Goal: Transaction & Acquisition: Purchase product/service

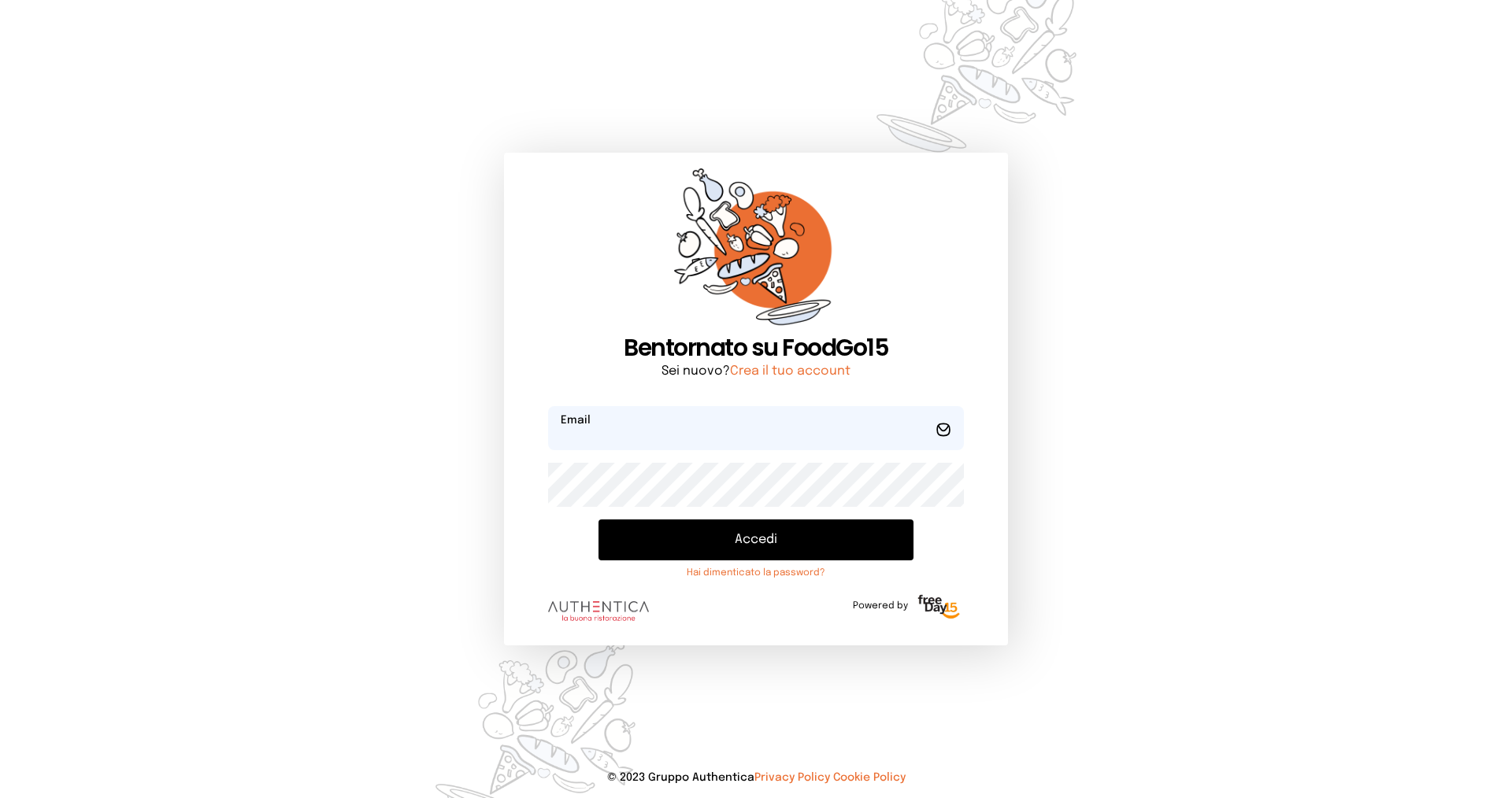
type input "**********"
click at [731, 534] on button "Accedi" at bounding box center [756, 540] width 315 height 41
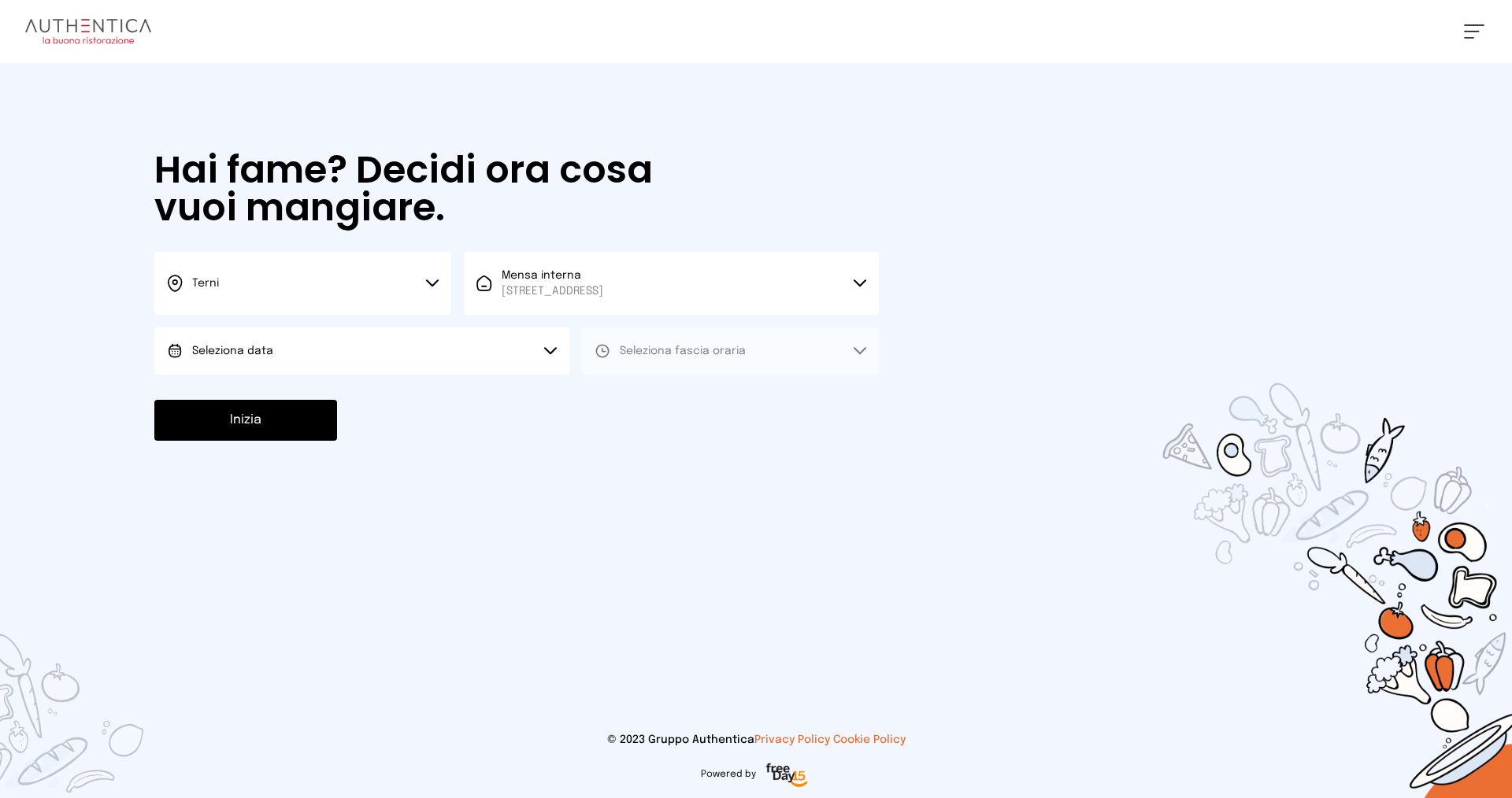
click at [360, 349] on button "Seleziona data" at bounding box center [362, 351] width 415 height 47
click at [346, 390] on li "[DATE], [DATE]" at bounding box center [362, 395] width 415 height 41
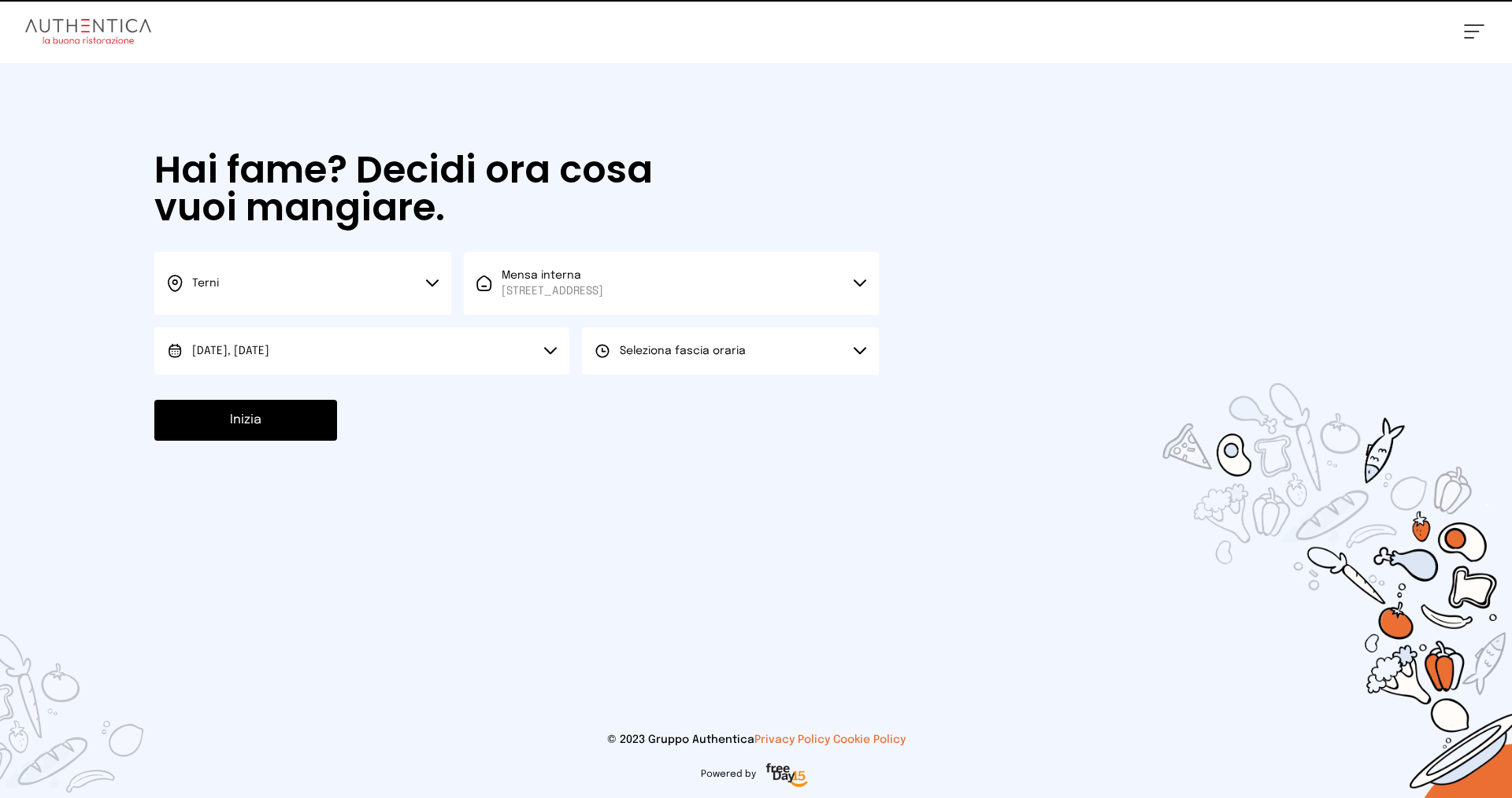
click at [635, 347] on span "Seleziona fascia oraria" at bounding box center [683, 351] width 126 height 11
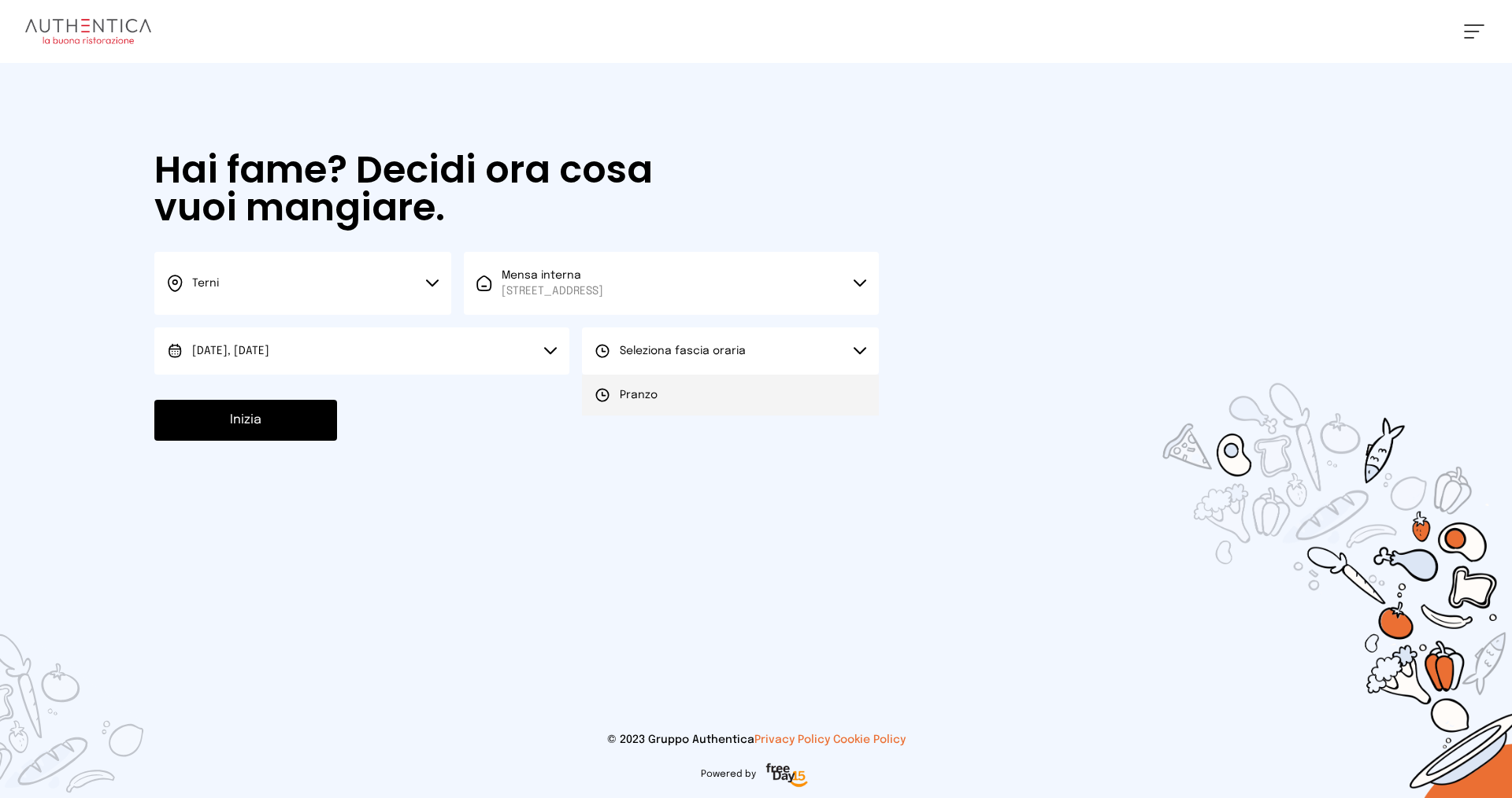
click at [654, 384] on li "Pranzo" at bounding box center [729, 395] width 296 height 41
click at [280, 421] on button "Inizia" at bounding box center [246, 420] width 183 height 41
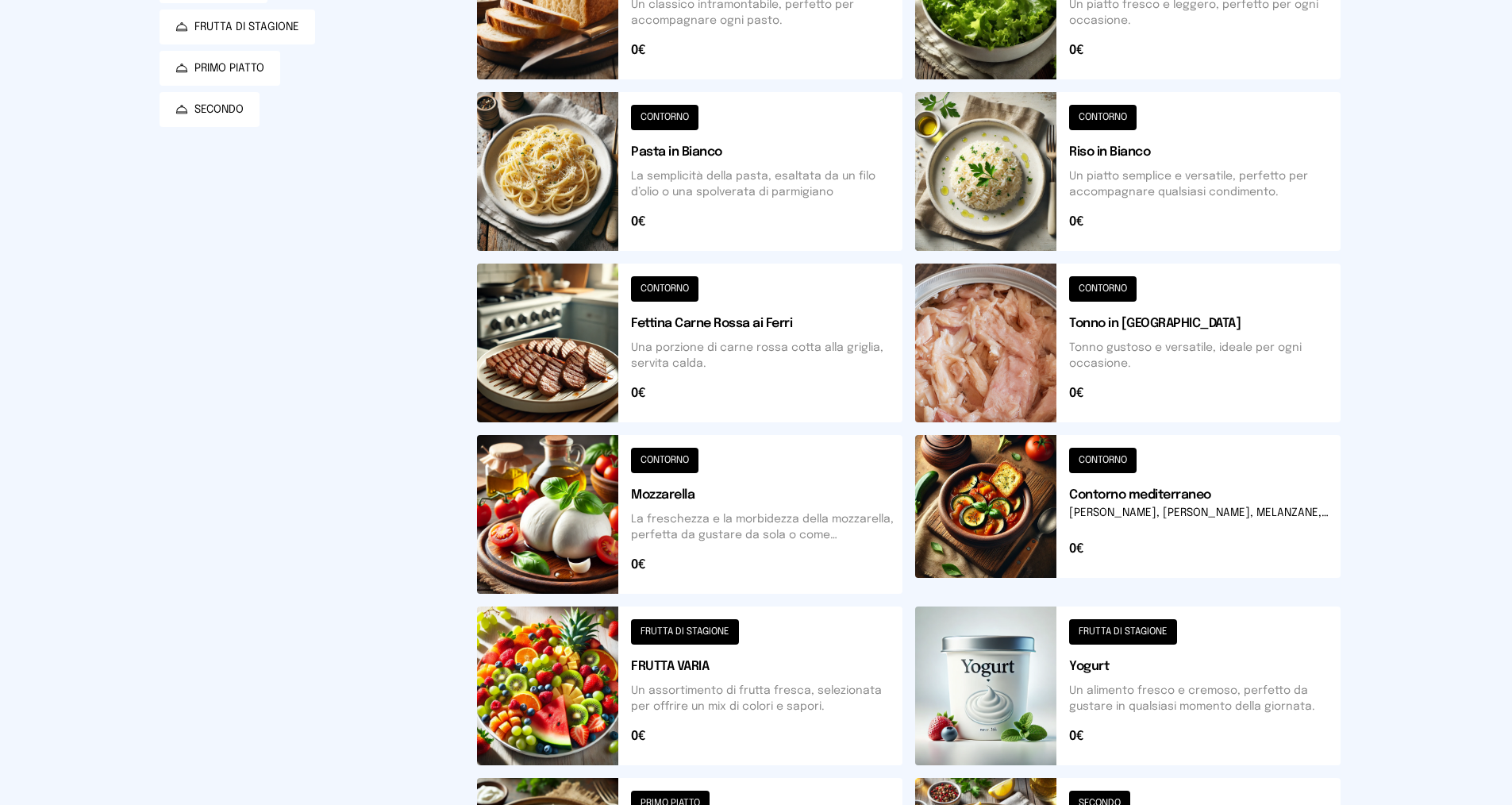
scroll to position [476, 0]
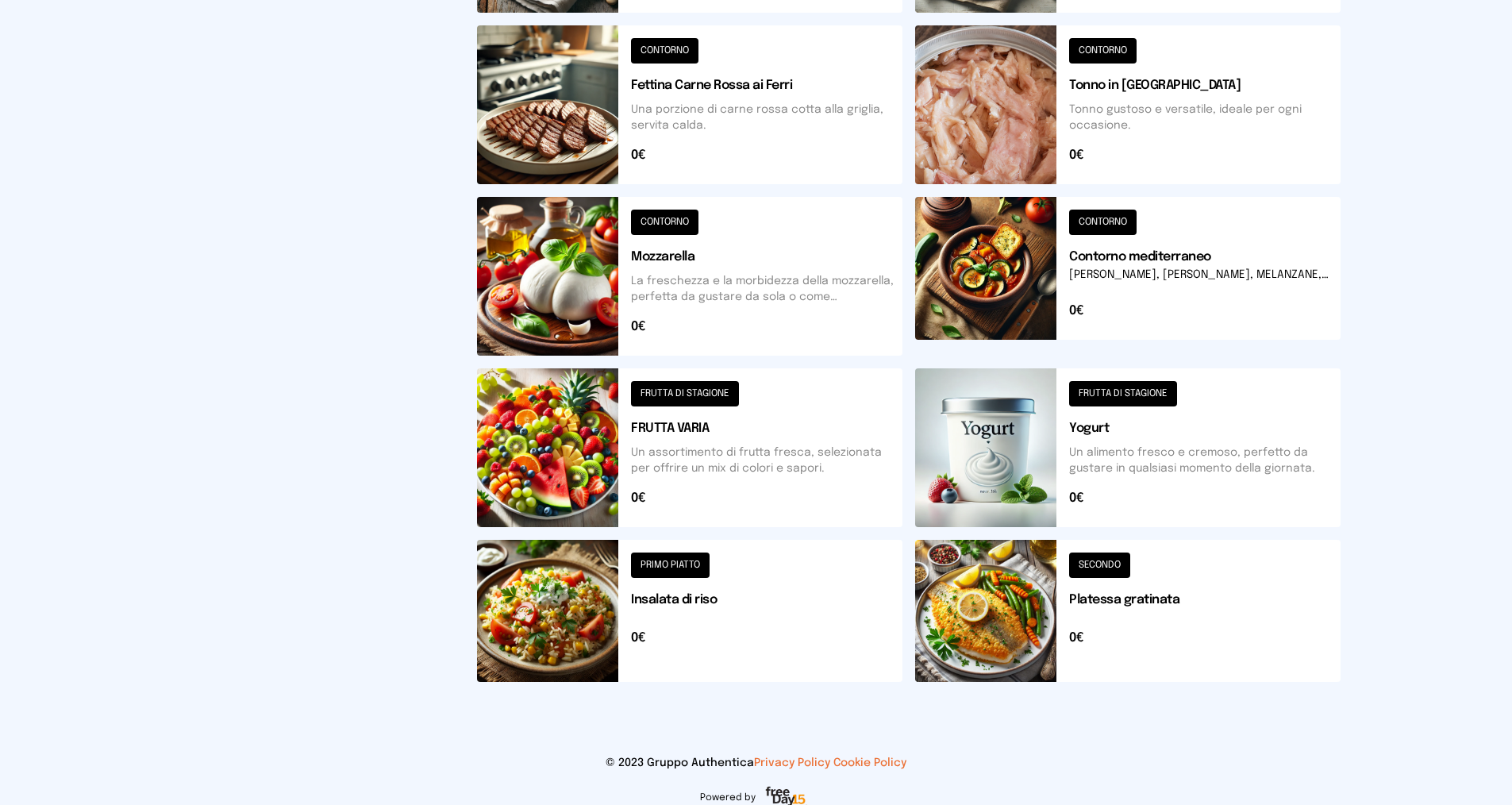
click at [648, 562] on button at bounding box center [689, 611] width 425 height 142
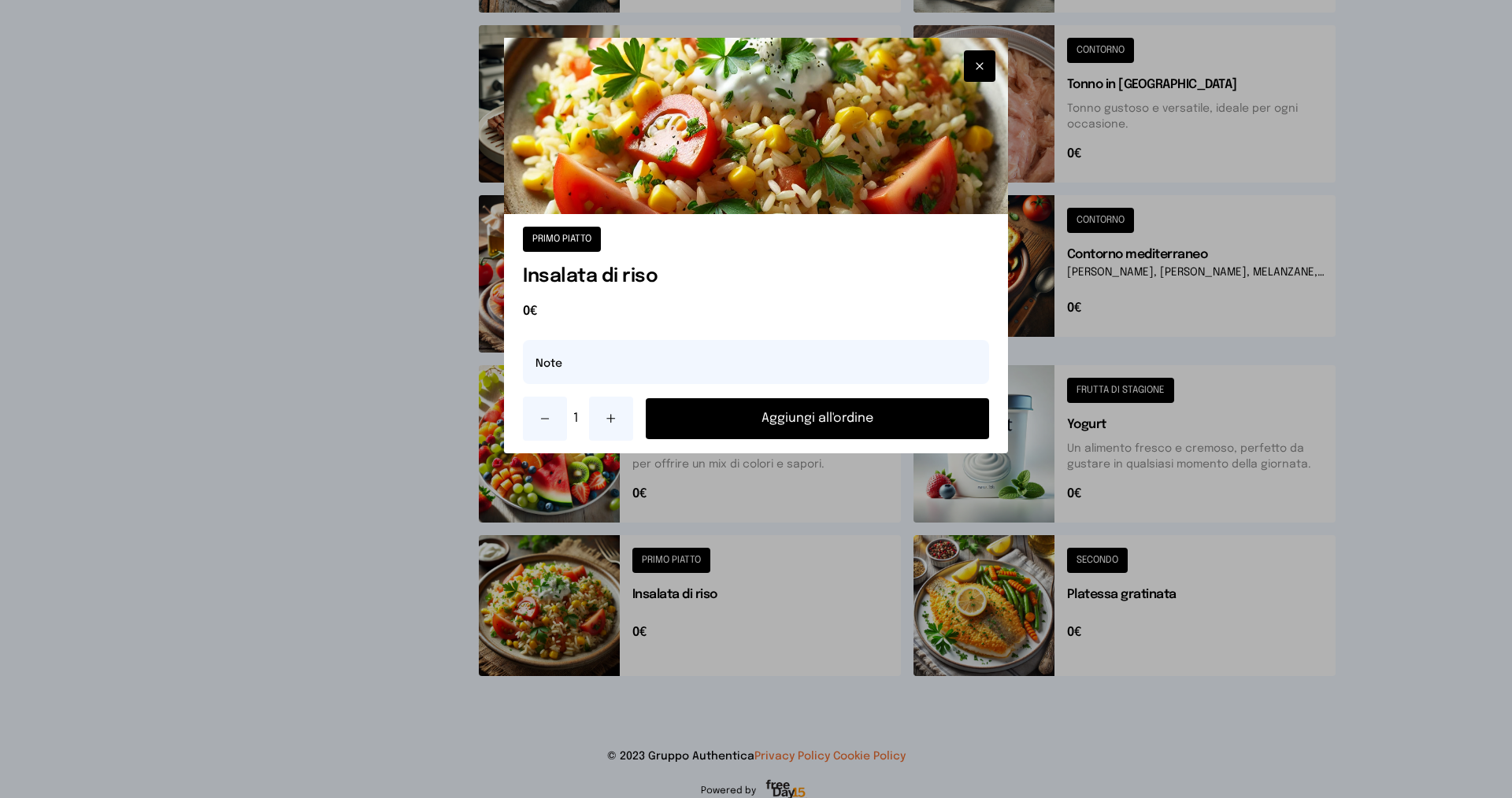
click at [707, 418] on button "Aggiungi all'ordine" at bounding box center [817, 418] width 343 height 41
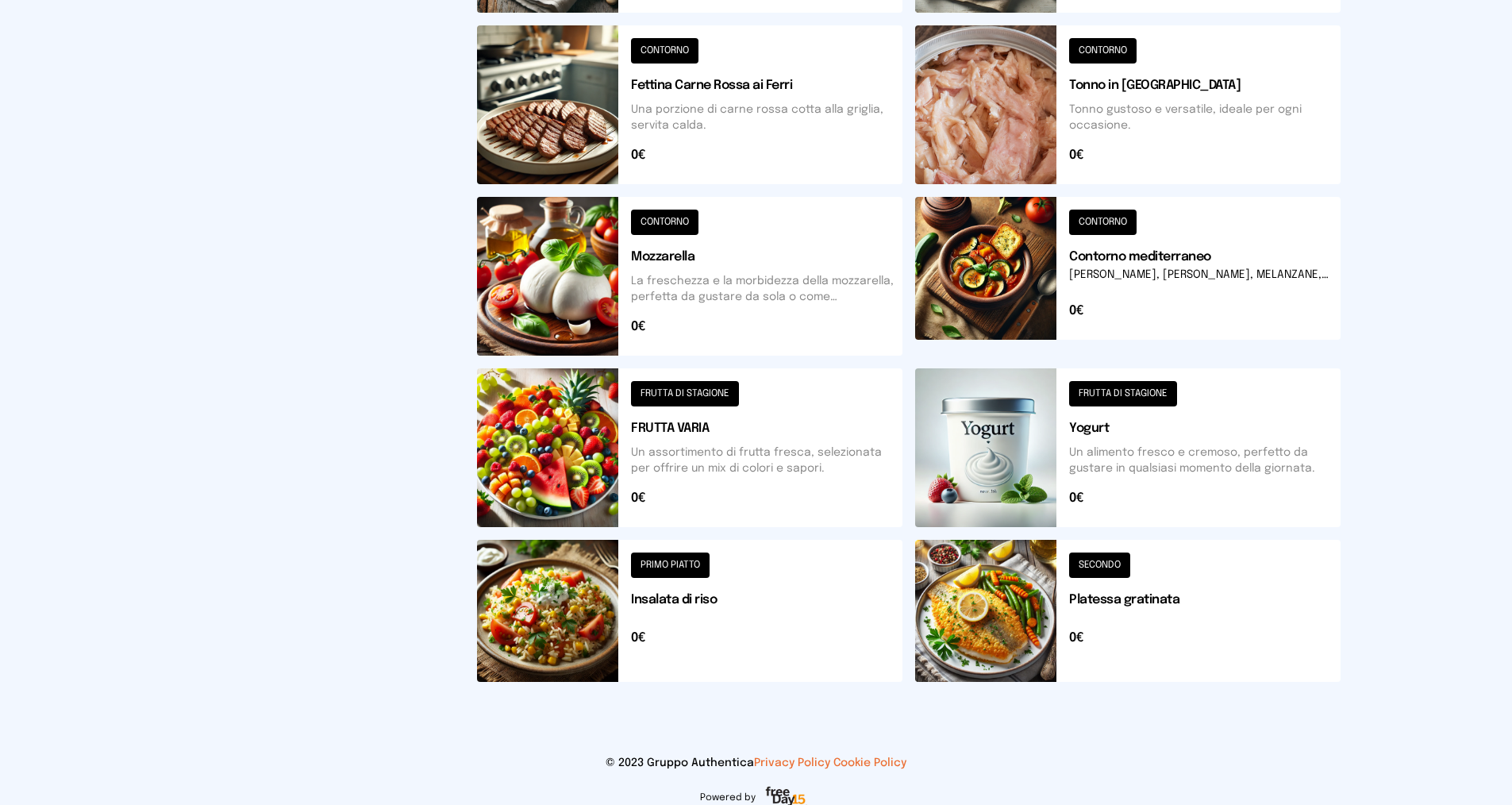
click at [1086, 220] on button at bounding box center [1127, 276] width 425 height 159
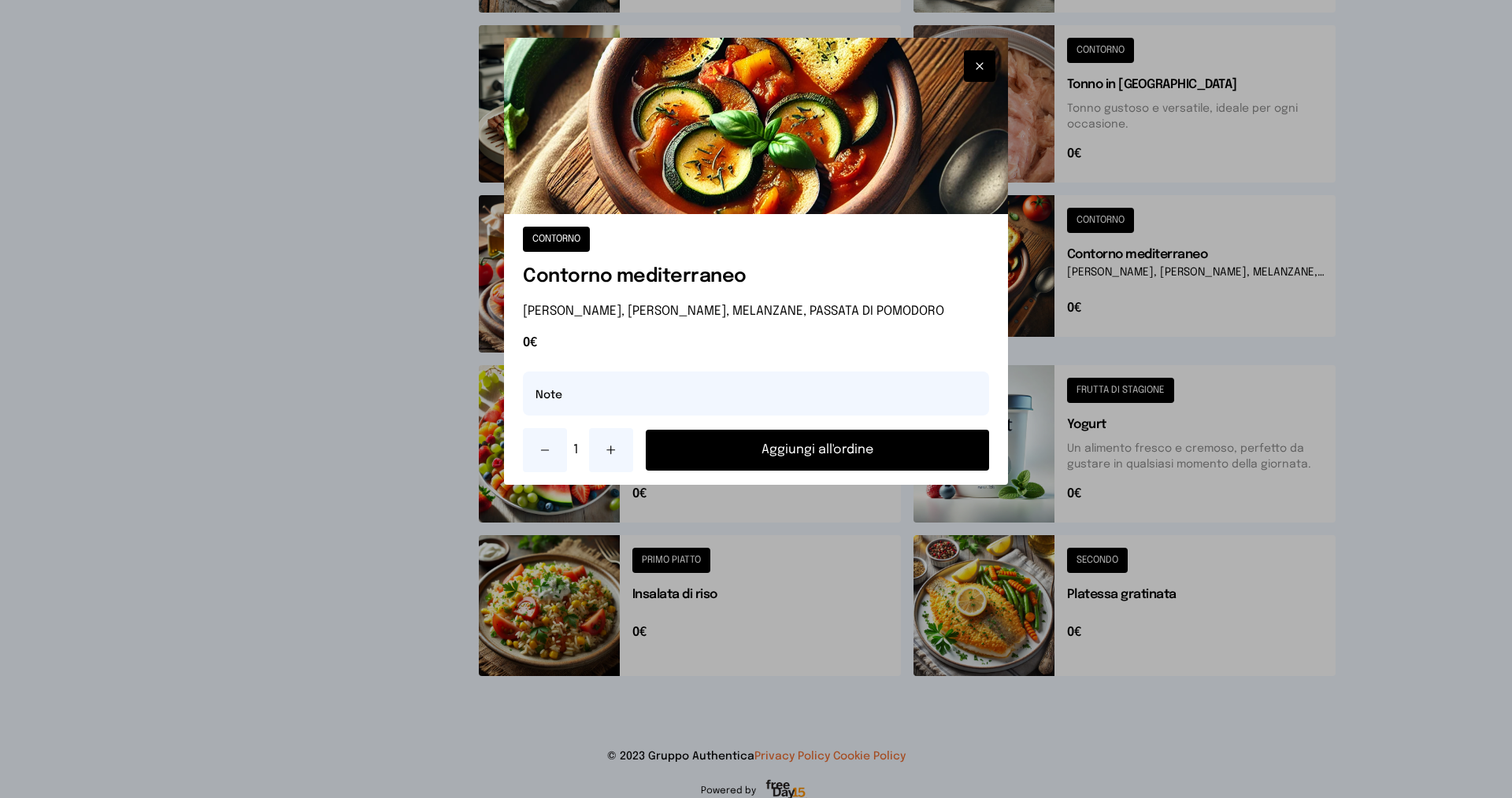
click at [775, 455] on button "Aggiungi all'ordine" at bounding box center [817, 450] width 343 height 41
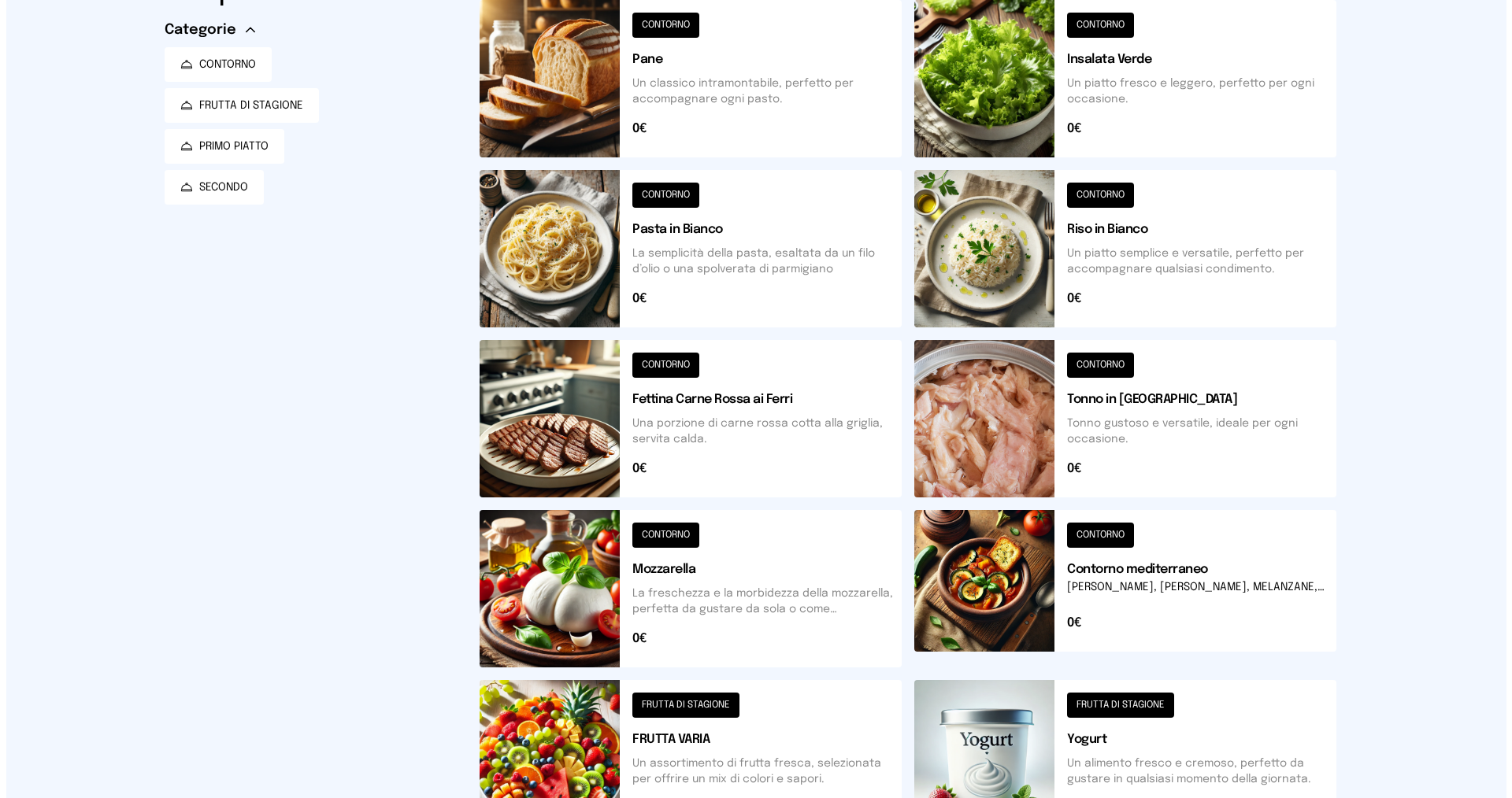
scroll to position [0, 0]
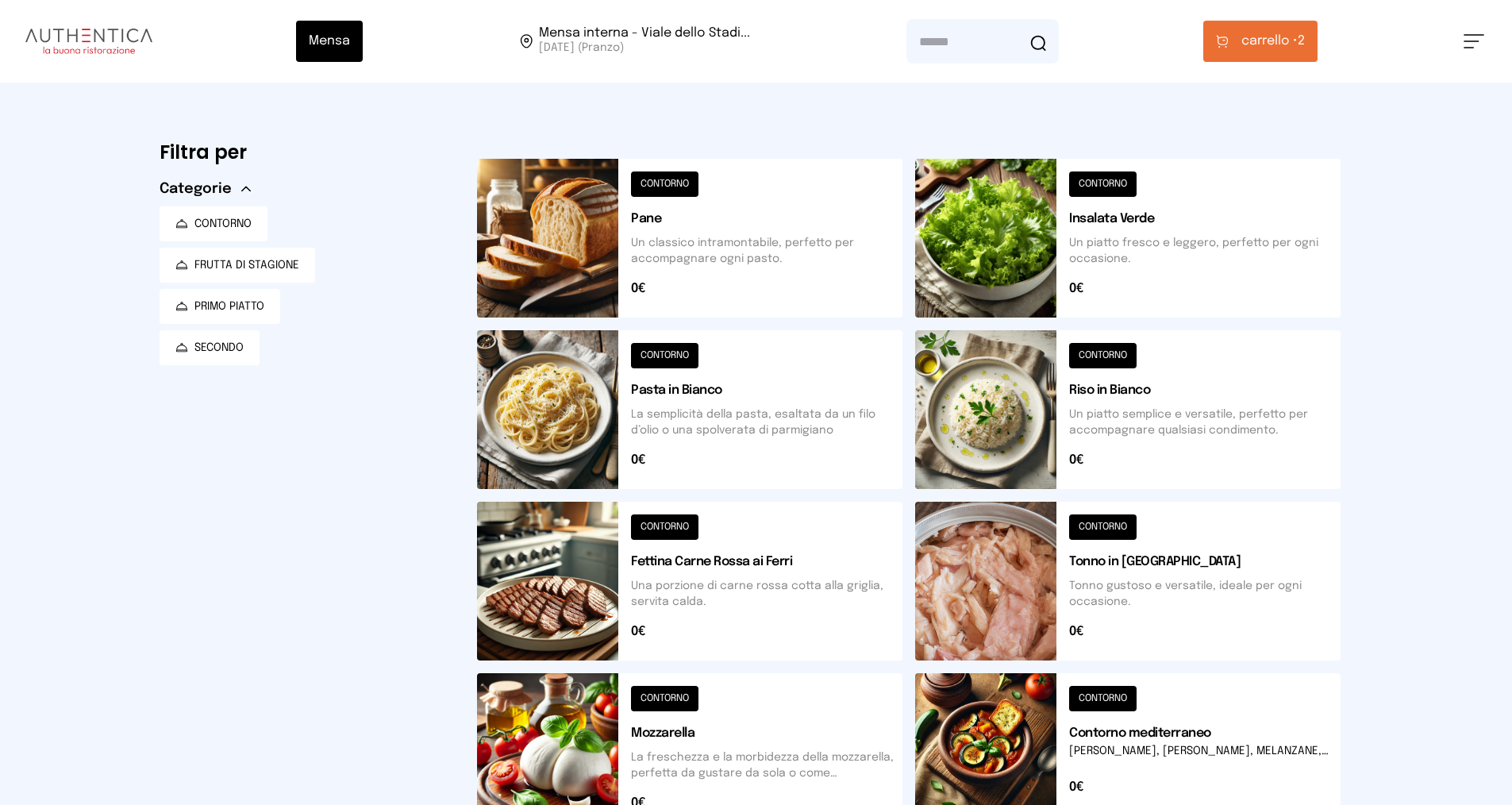
click at [1271, 39] on span "carrello •" at bounding box center [1269, 41] width 56 height 19
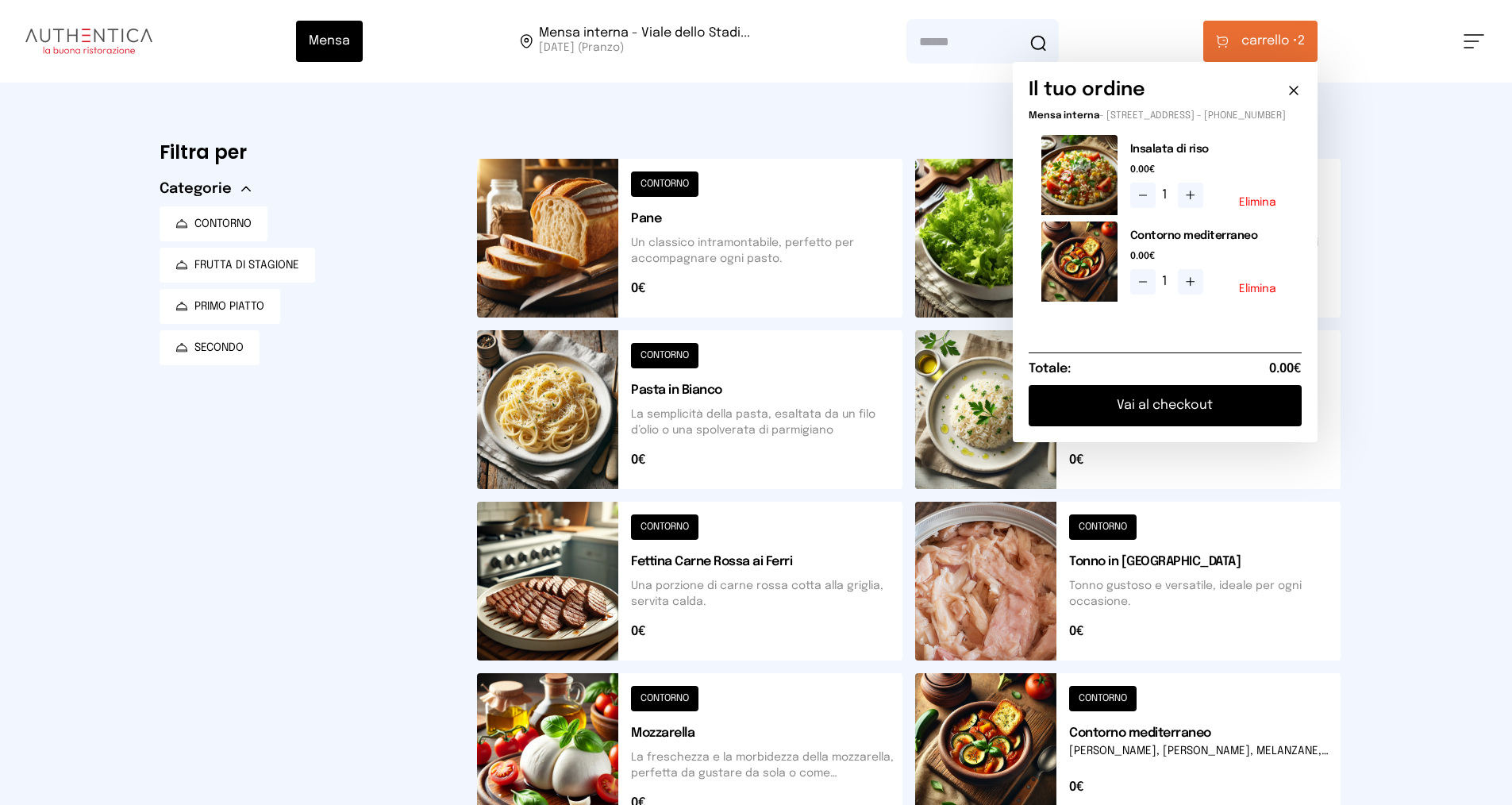
click at [1166, 415] on button "Vai al checkout" at bounding box center [1166, 405] width 273 height 41
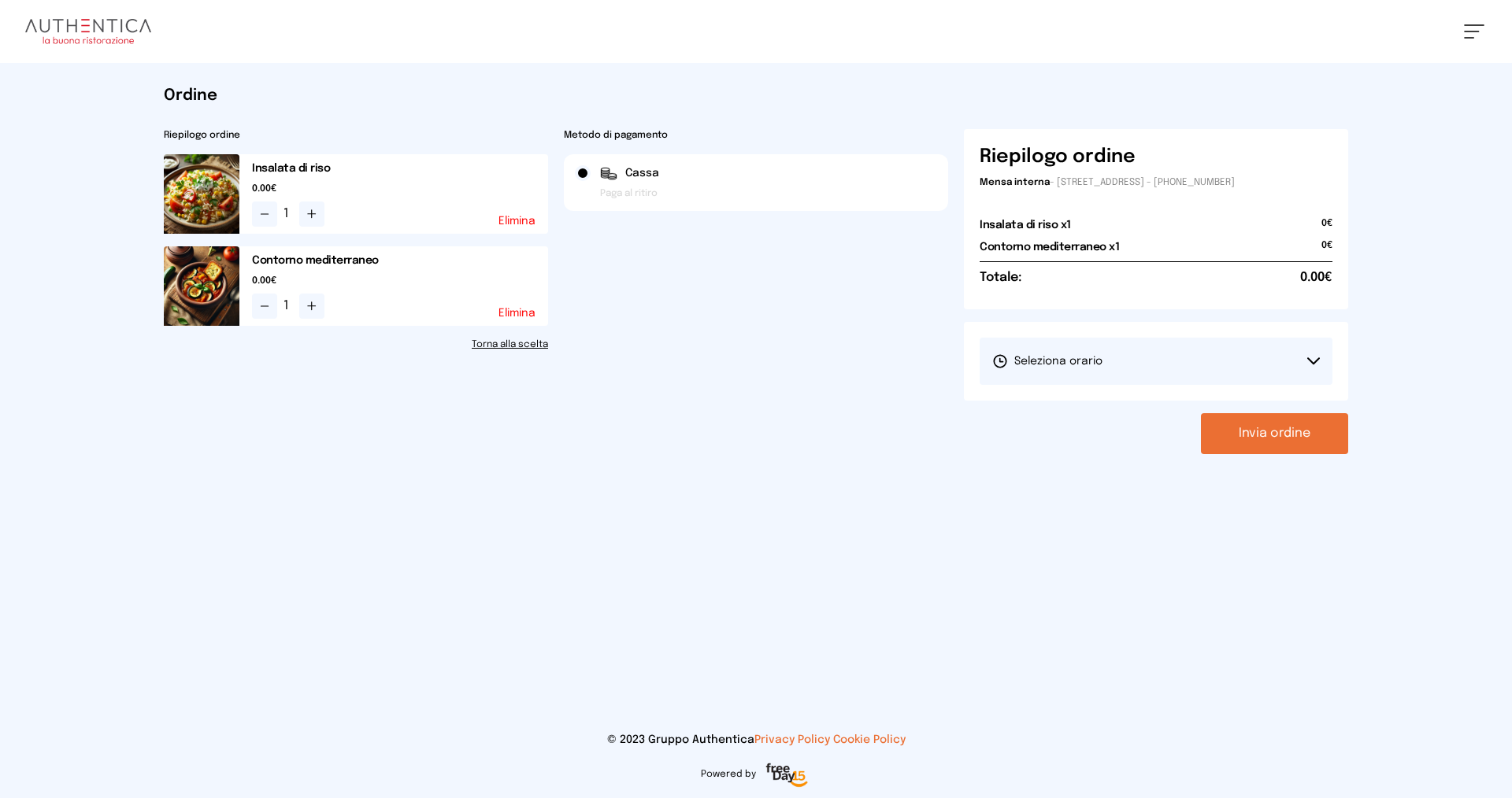
click at [1114, 355] on button "Seleziona orario" at bounding box center [1156, 362] width 353 height 47
click at [1096, 407] on span "1° Turno (13:00 - 15:00)" at bounding box center [1051, 405] width 119 height 16
click at [1251, 429] on button "Invia ordine" at bounding box center [1274, 433] width 147 height 41
